Goal: Go to known website: Access a specific website the user already knows

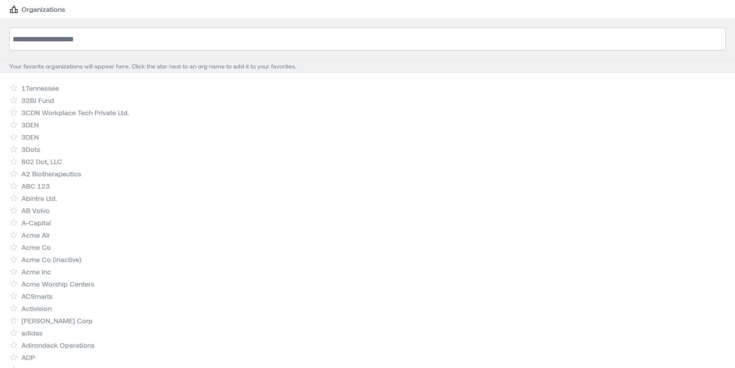
click at [121, 39] on input at bounding box center [367, 39] width 717 height 23
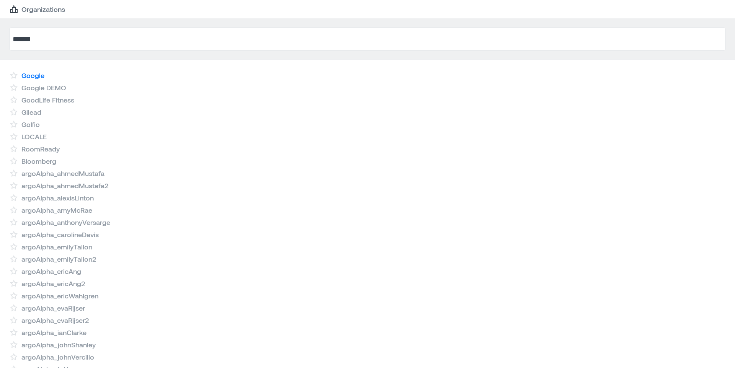
type input "******"
click at [35, 75] on link "Google" at bounding box center [32, 75] width 23 height 9
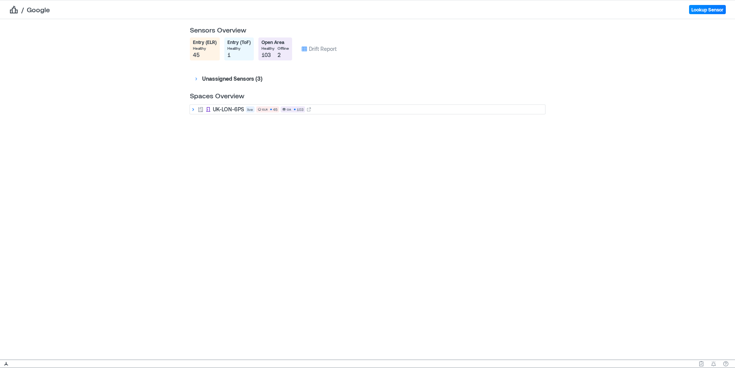
click at [193, 109] on icon at bounding box center [193, 109] width 6 height 6
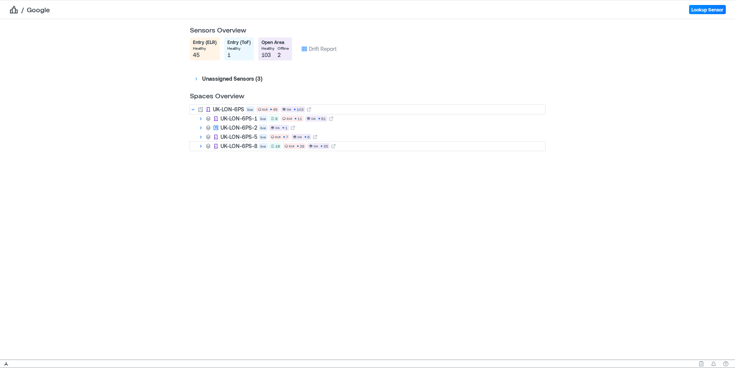
click at [201, 147] on icon at bounding box center [201, 146] width 6 height 6
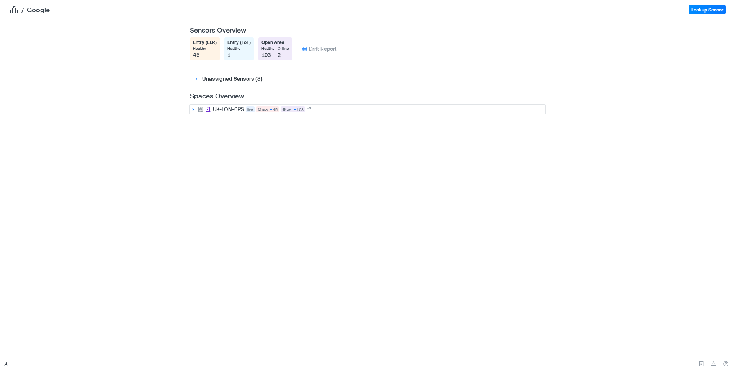
click at [191, 111] on icon at bounding box center [193, 109] width 6 height 6
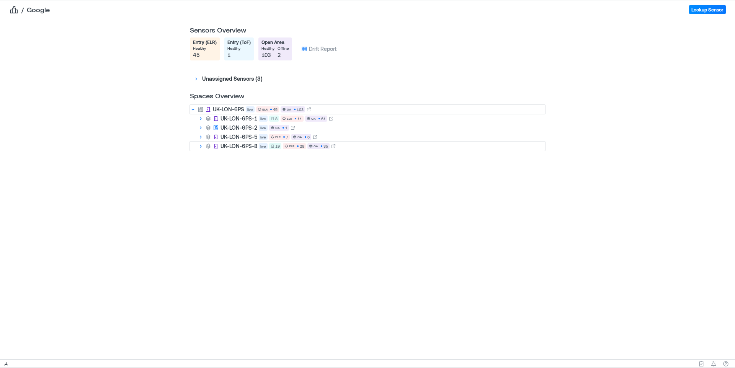
click at [200, 145] on icon at bounding box center [201, 146] width 6 height 6
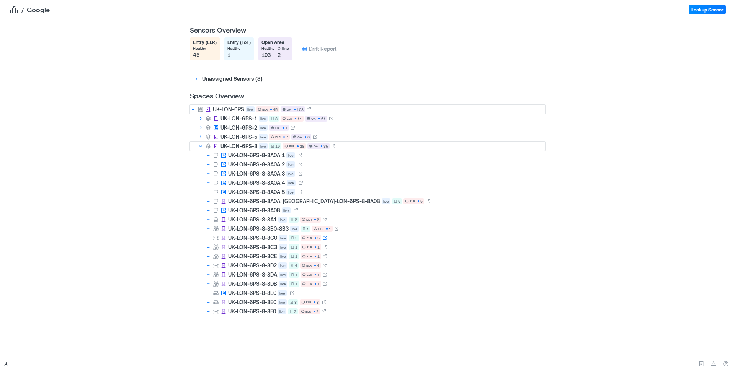
click at [325, 239] on icon at bounding box center [325, 238] width 5 height 5
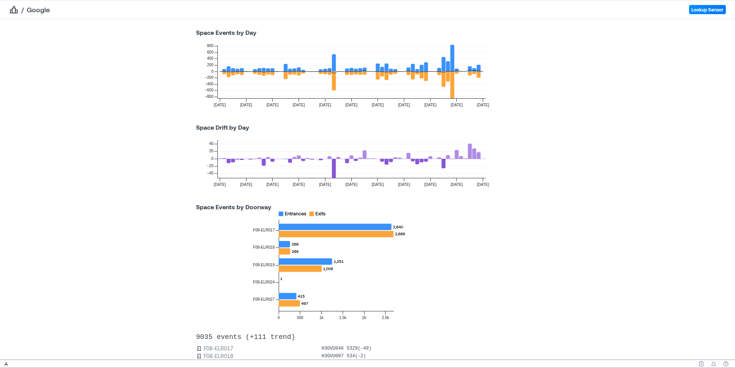
scroll to position [135, 0]
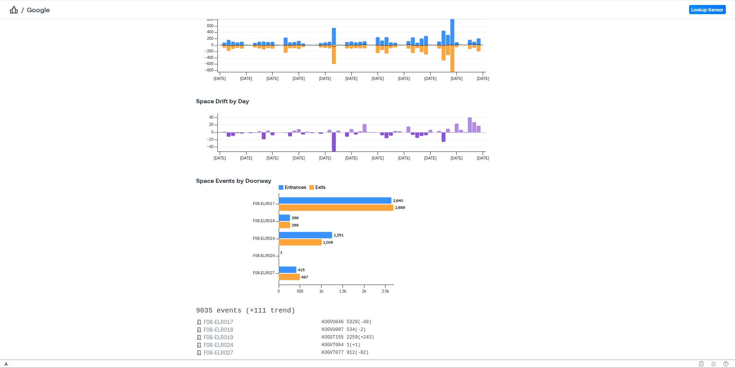
click at [478, 130] on icon at bounding box center [479, 129] width 4 height 7
click at [479, 130] on icon at bounding box center [479, 129] width 4 height 7
